Goal: Check status: Check status

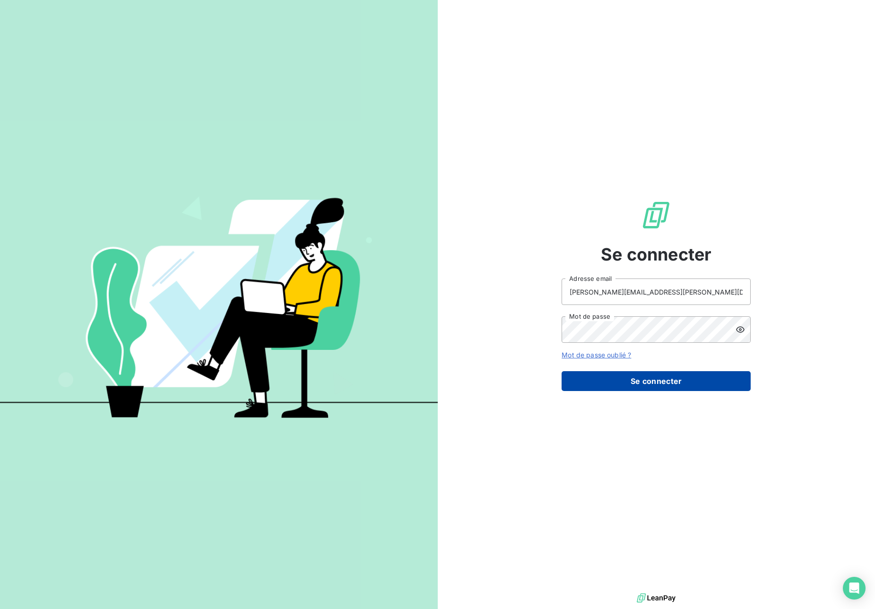
click at [588, 372] on button "Se connecter" at bounding box center [656, 381] width 189 height 20
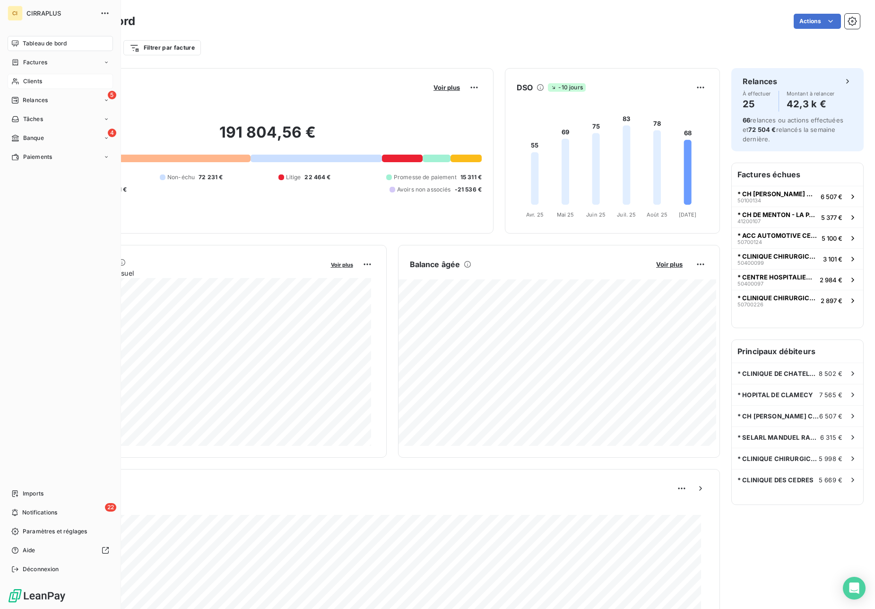
click at [32, 83] on span "Clients" at bounding box center [32, 81] width 19 height 9
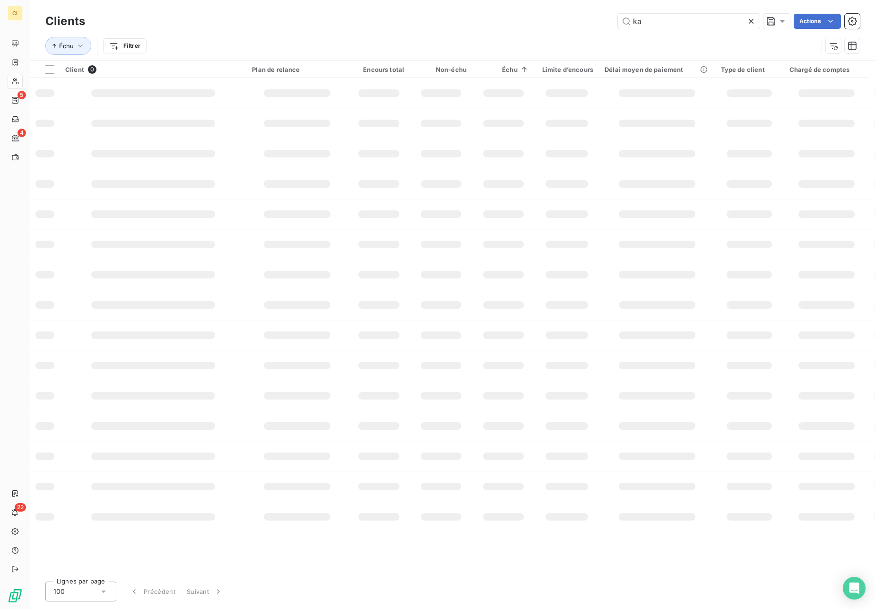
type input "k"
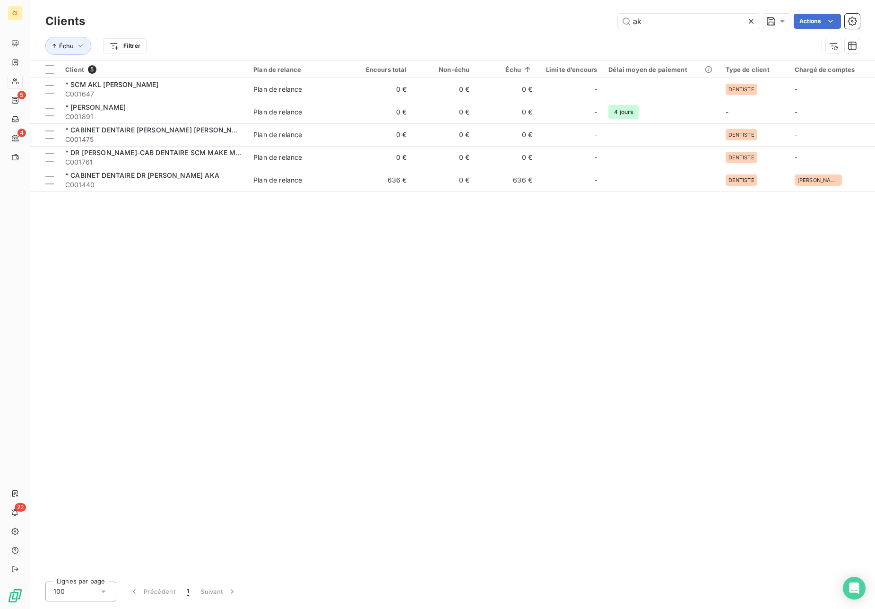
type input "a"
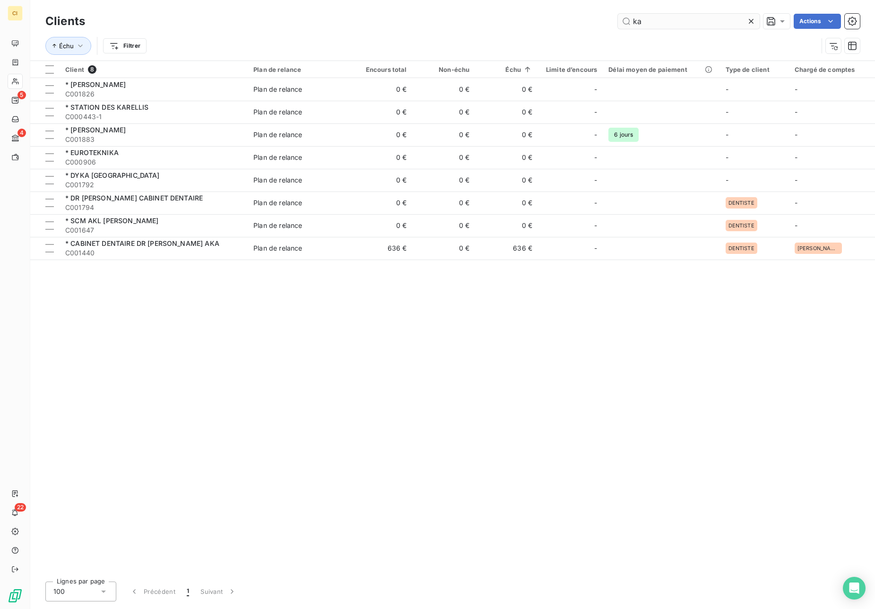
drag, startPoint x: 688, startPoint y: 30, endPoint x: 638, endPoint y: 24, distance: 50.5
click at [638, 24] on div "Clients ka Actions" at bounding box center [452, 21] width 814 height 20
click at [638, 24] on input "ka" at bounding box center [689, 21] width 142 height 15
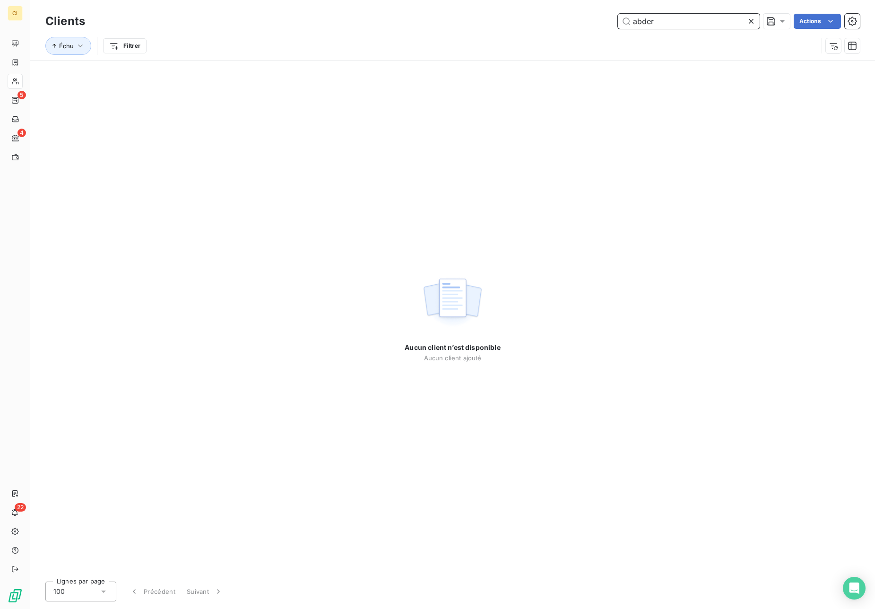
click at [746, 21] on div "abder" at bounding box center [689, 21] width 142 height 15
type input "abder"
click at [747, 21] on icon at bounding box center [750, 21] width 9 height 9
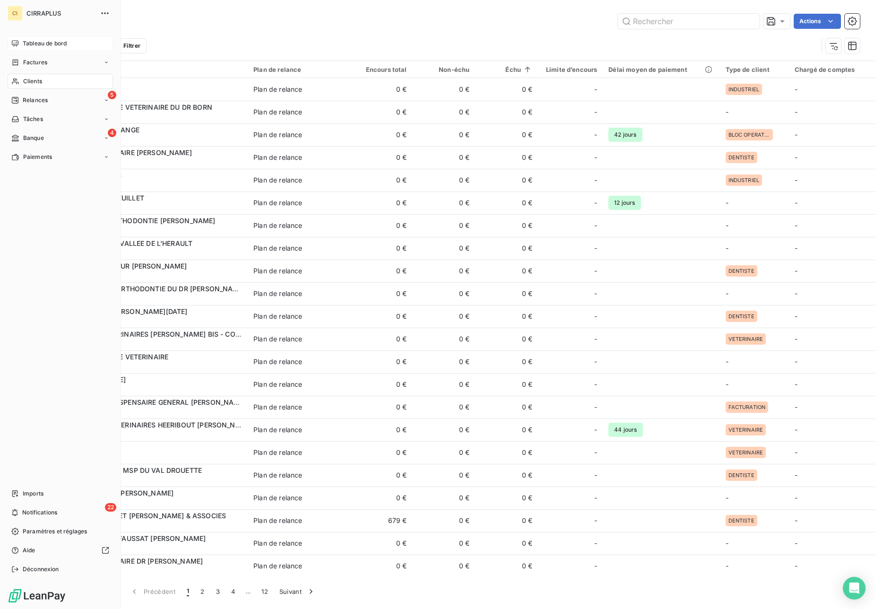
click at [20, 43] on div "Tableau de bord" at bounding box center [60, 43] width 105 height 15
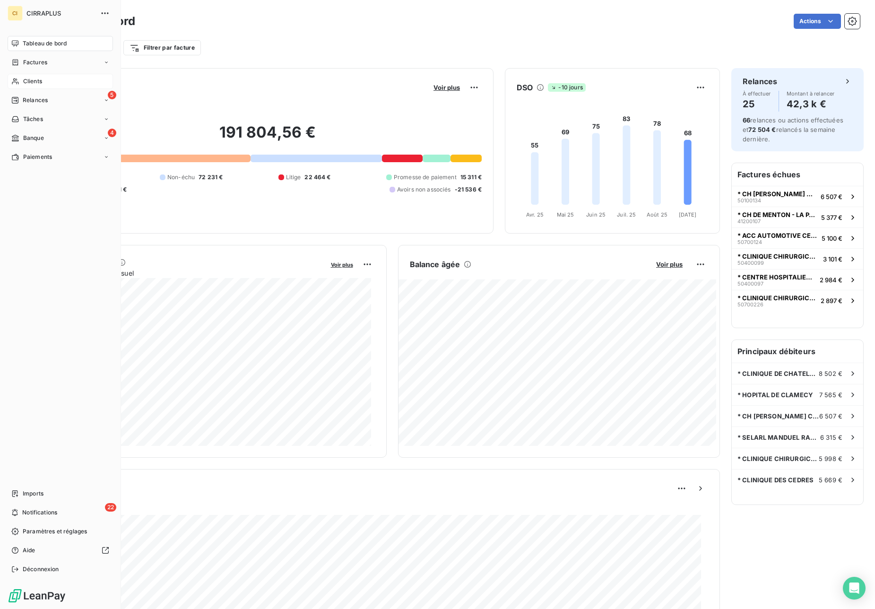
click at [42, 47] on span "Tableau de bord" at bounding box center [45, 43] width 44 height 9
click at [40, 64] on span "Factures" at bounding box center [35, 62] width 24 height 9
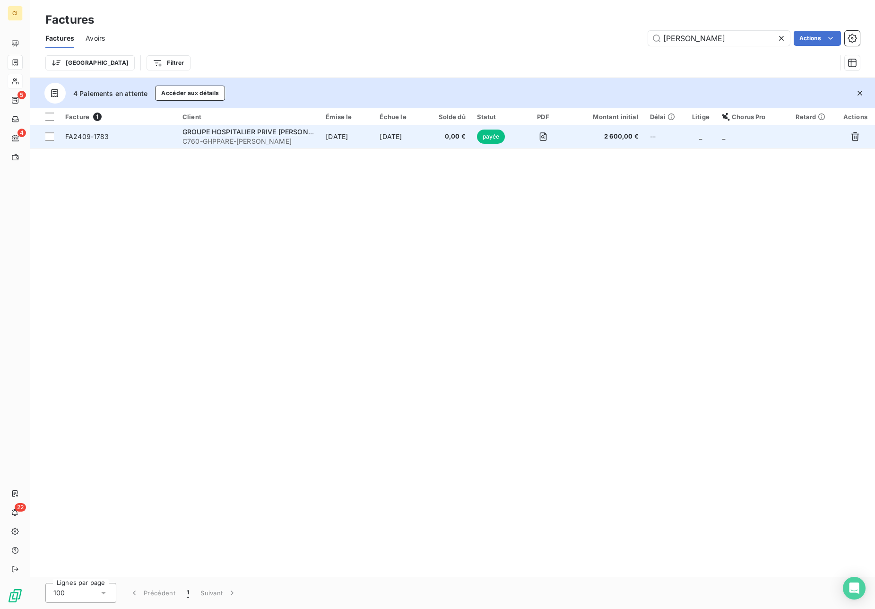
type input "[PERSON_NAME]"
click at [102, 137] on span "FA2409-1783" at bounding box center [87, 136] width 44 height 8
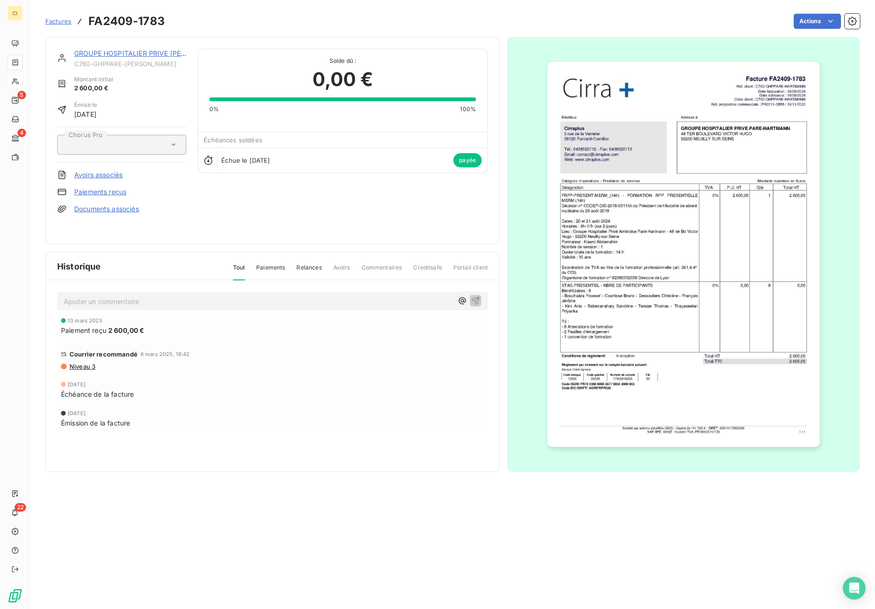
click at [277, 273] on span "Paiements" at bounding box center [270, 271] width 29 height 16
click at [237, 269] on span "Tout" at bounding box center [239, 271] width 12 height 16
click at [114, 51] on link "GROUPE HOSPITALIER PRIVE [PERSON_NAME]" at bounding box center [149, 53] width 151 height 8
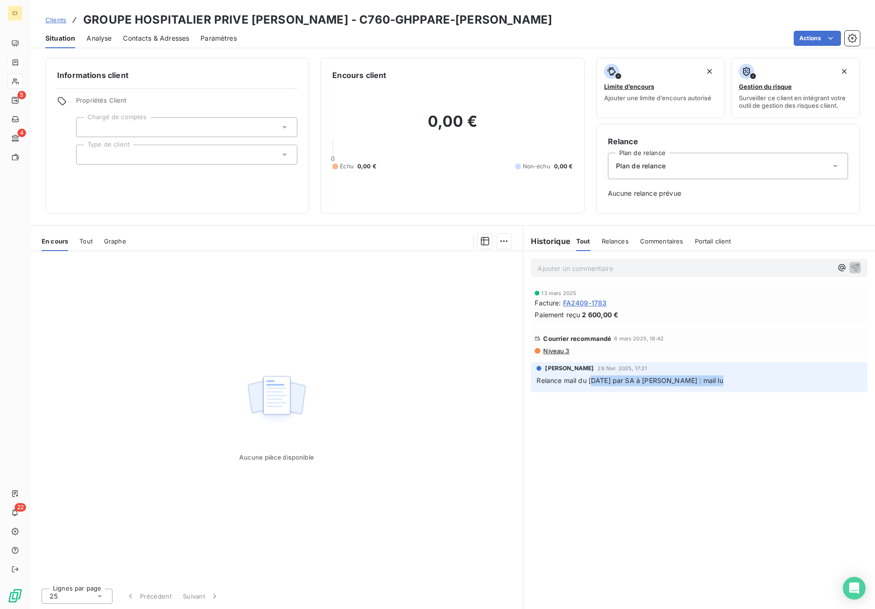
drag, startPoint x: 593, startPoint y: 380, endPoint x: 738, endPoint y: 379, distance: 144.6
click at [738, 379] on p "Relance mail du [DATE] par SA à [PERSON_NAME] : mail lu" at bounding box center [698, 380] width 325 height 11
click at [737, 379] on p "Relance mail du [DATE] par SA à [PERSON_NAME] : mail lu" at bounding box center [698, 380] width 325 height 11
click at [576, 302] on span "FA2409-1783" at bounding box center [585, 303] width 44 height 10
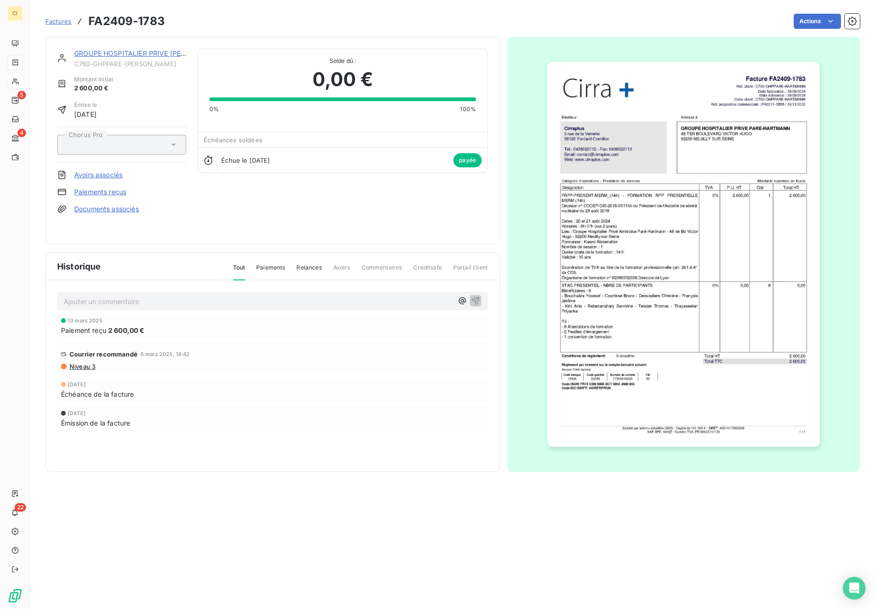
click at [749, 238] on img "button" at bounding box center [683, 254] width 272 height 385
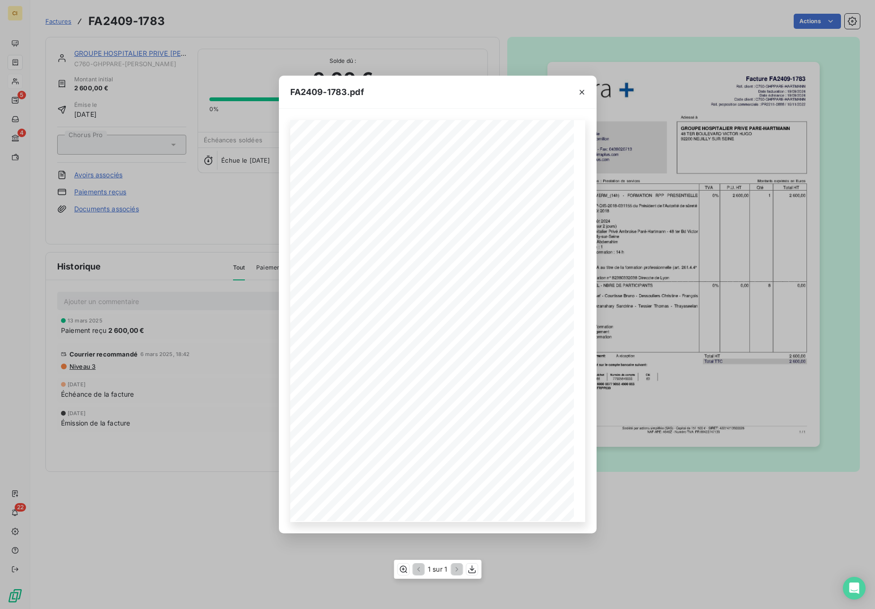
click at [495, 253] on span "P.U. HT" at bounding box center [491, 251] width 17 height 4
click at [584, 94] on icon "button" at bounding box center [582, 92] width 5 height 5
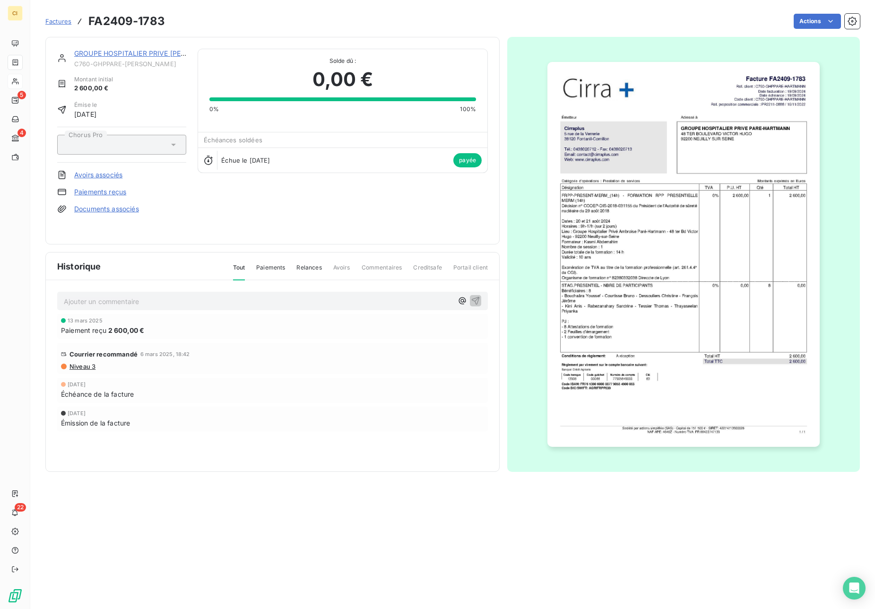
click at [62, 18] on span "Factures" at bounding box center [58, 21] width 26 height 8
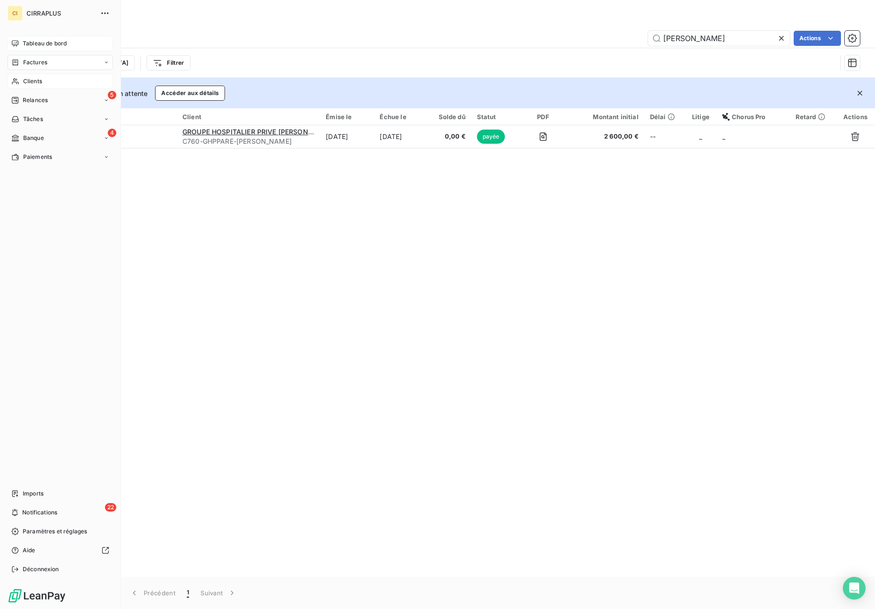
click at [36, 43] on span "Tableau de bord" at bounding box center [45, 43] width 44 height 9
